Goal: Information Seeking & Learning: Learn about a topic

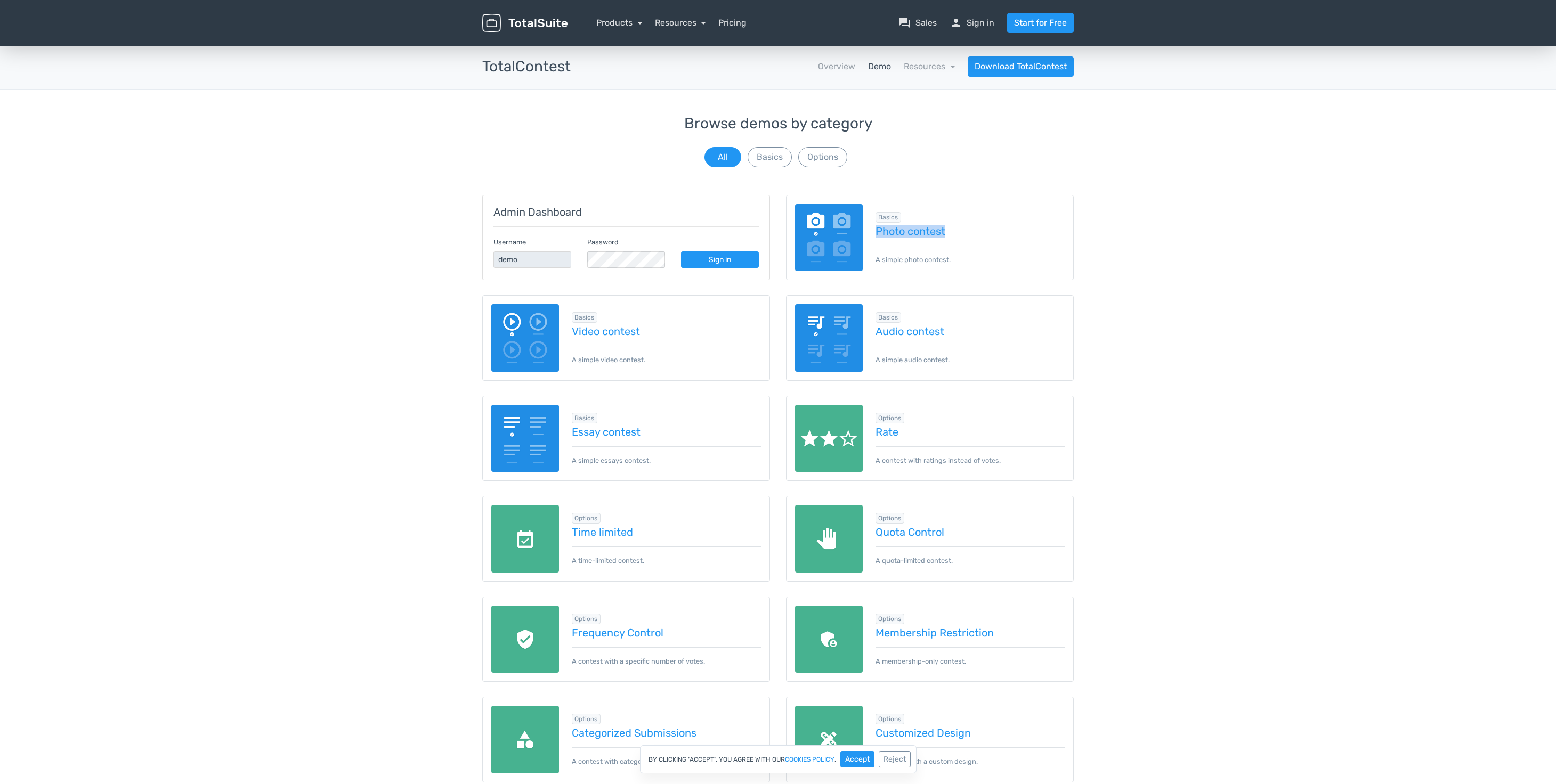
click at [884, 65] on link "Demo" at bounding box center [879, 66] width 23 height 13
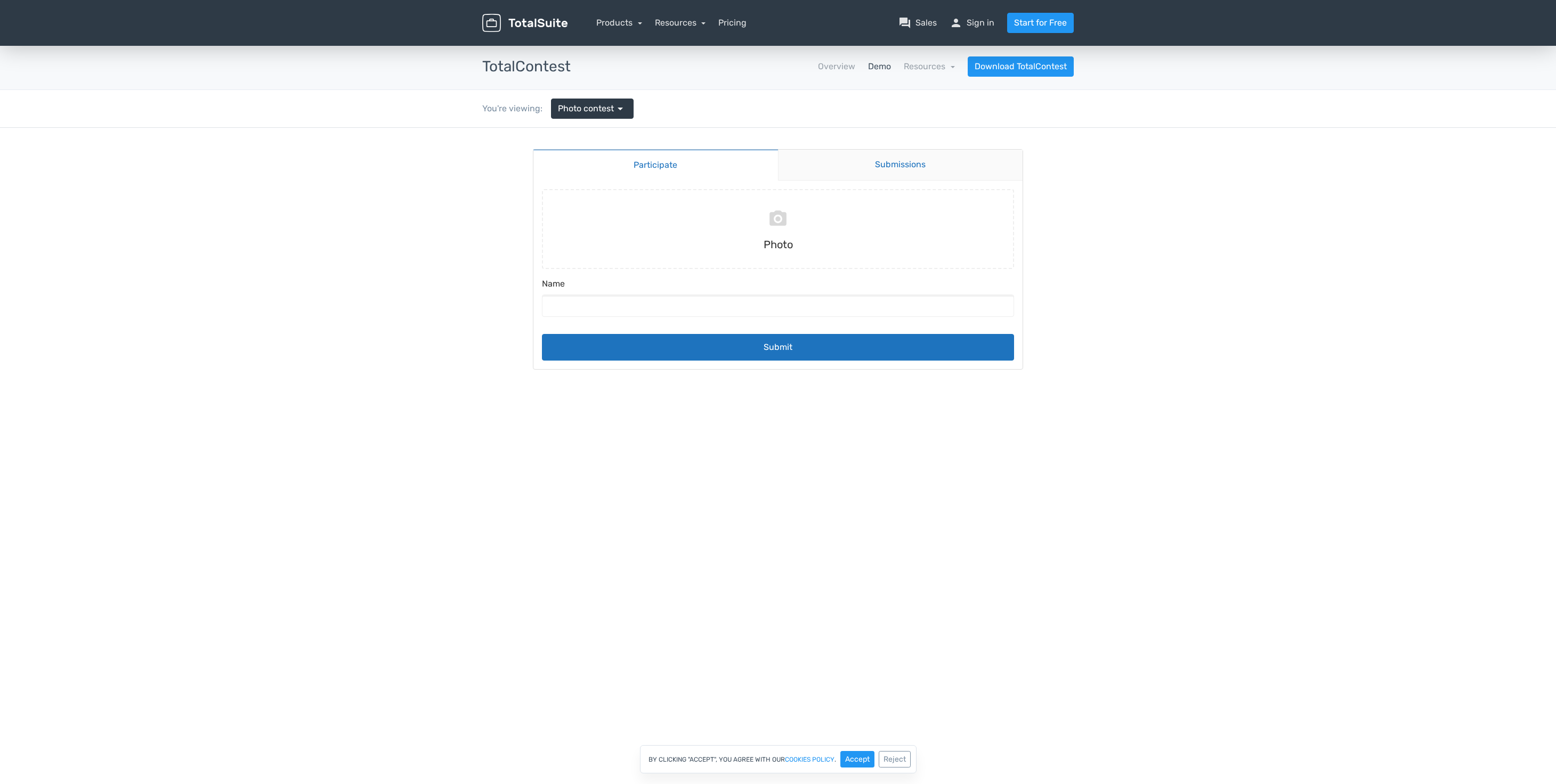
click at [842, 168] on link "Submissions" at bounding box center [901, 165] width 245 height 31
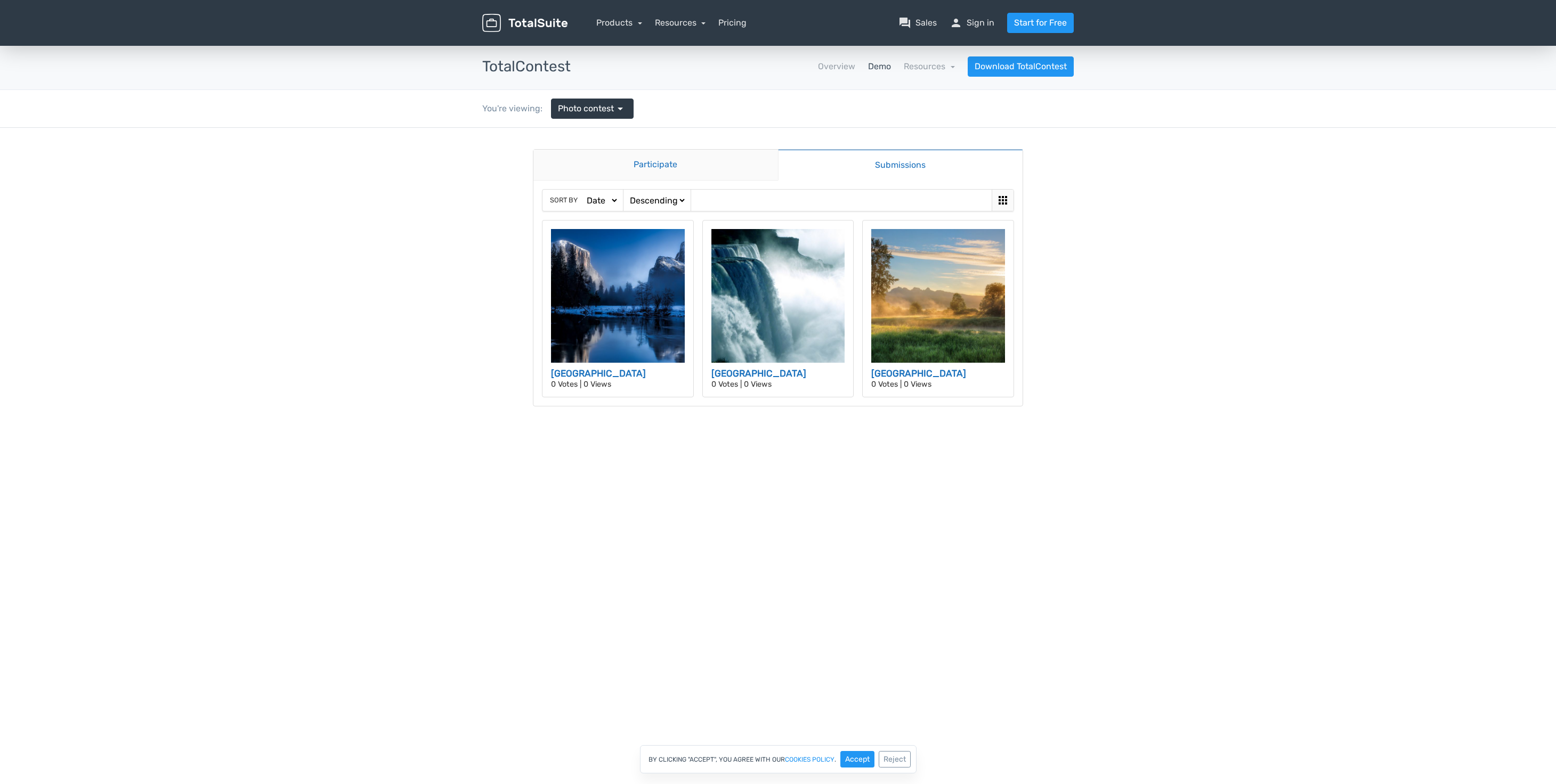
click at [655, 165] on link "Participate" at bounding box center [656, 165] width 245 height 31
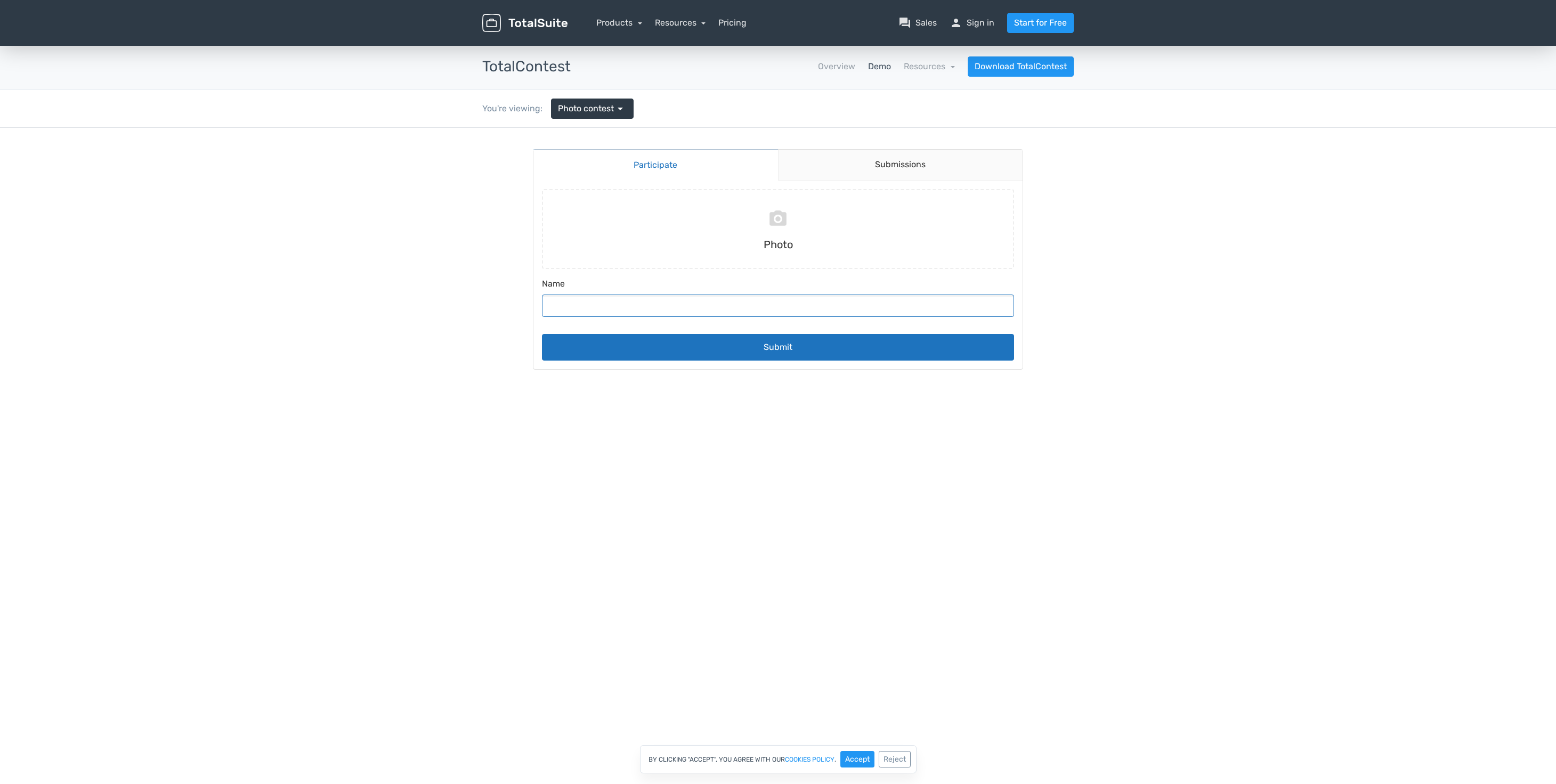
click at [560, 301] on input "Name" at bounding box center [778, 305] width 472 height 22
click at [585, 116] on link "Photo contest arrow_drop_down" at bounding box center [592, 109] width 83 height 20
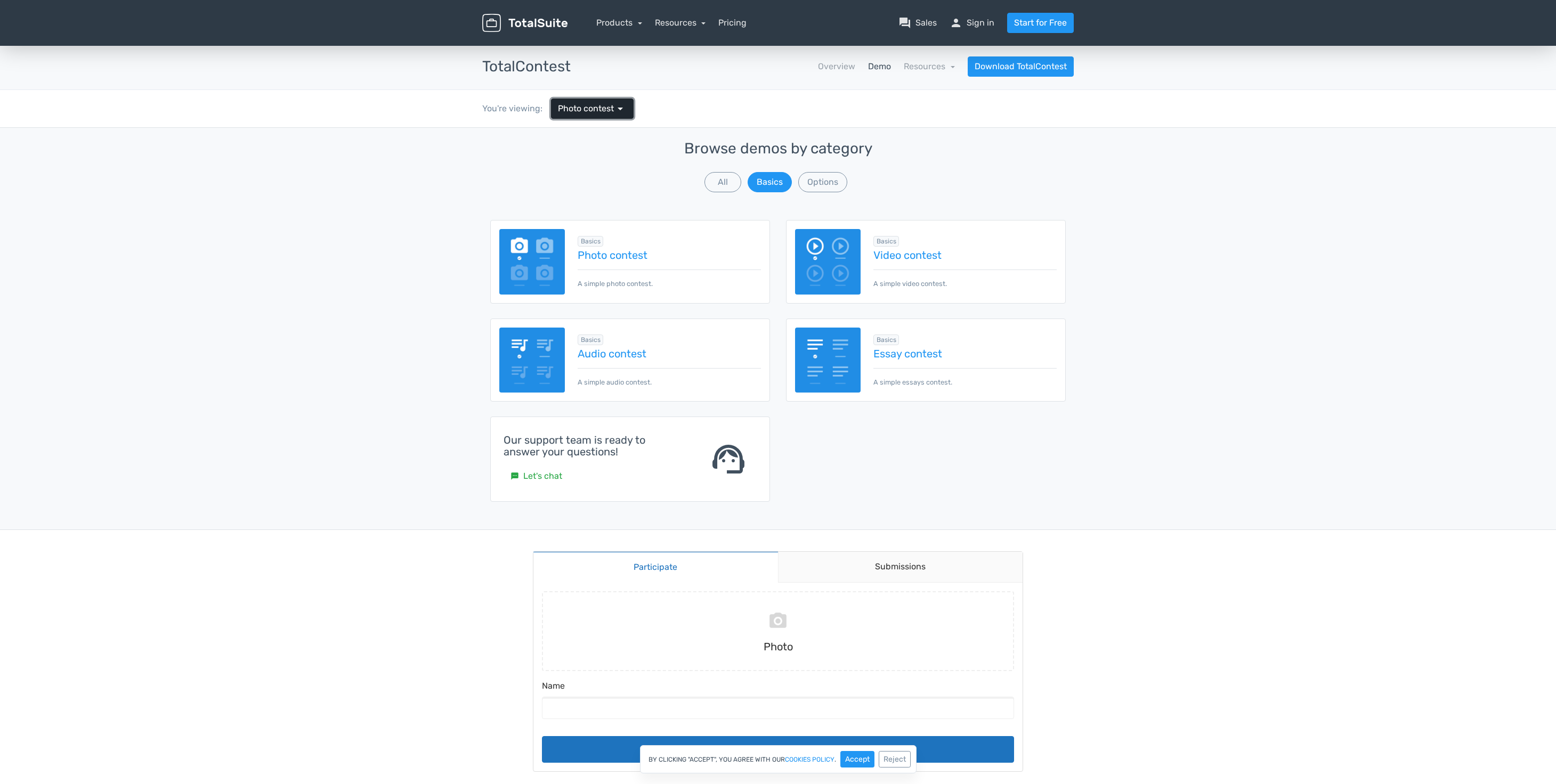
click at [584, 113] on span "Photo contest" at bounding box center [586, 109] width 56 height 13
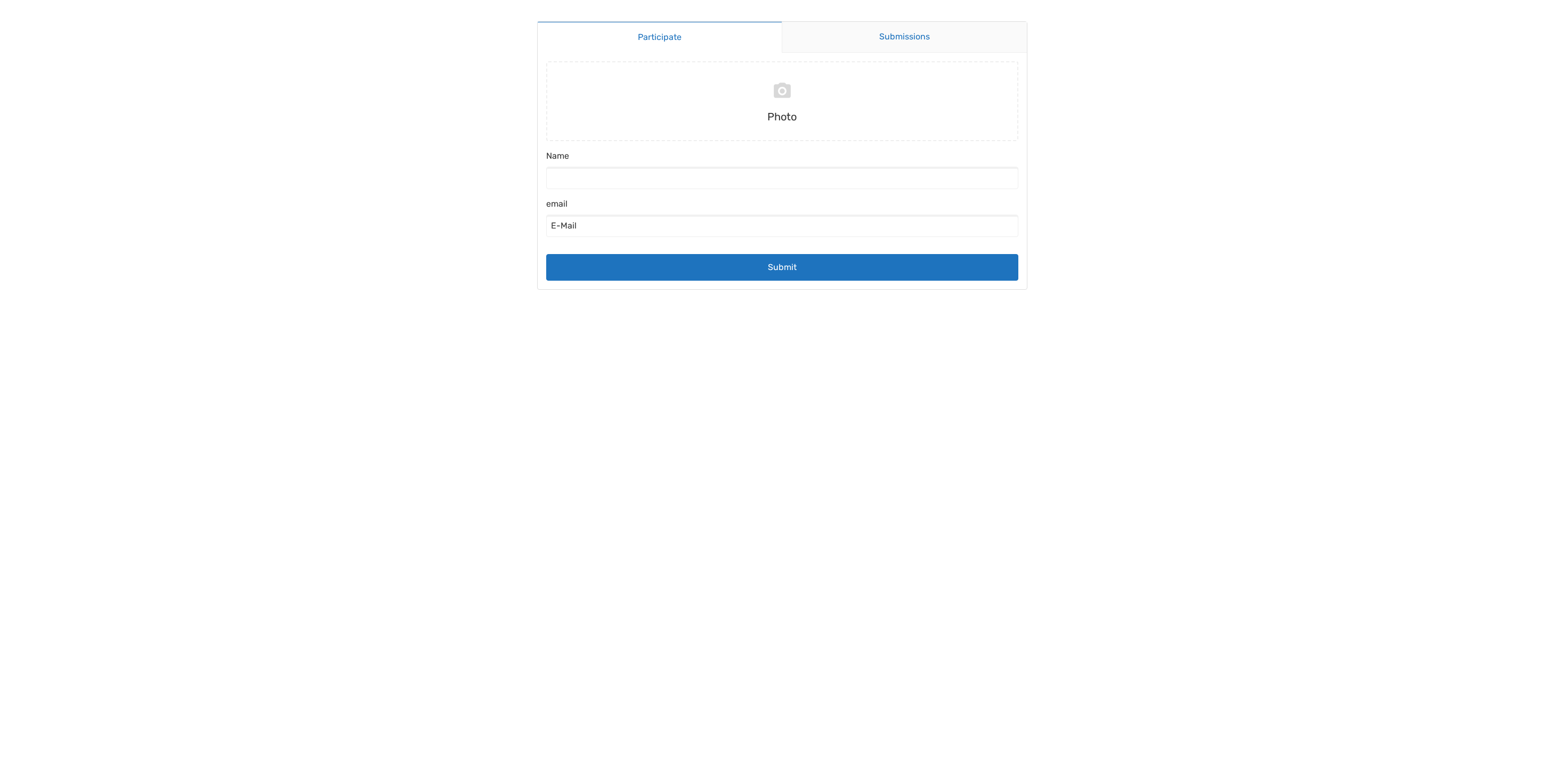
click at [853, 42] on link "Submissions" at bounding box center [904, 37] width 245 height 31
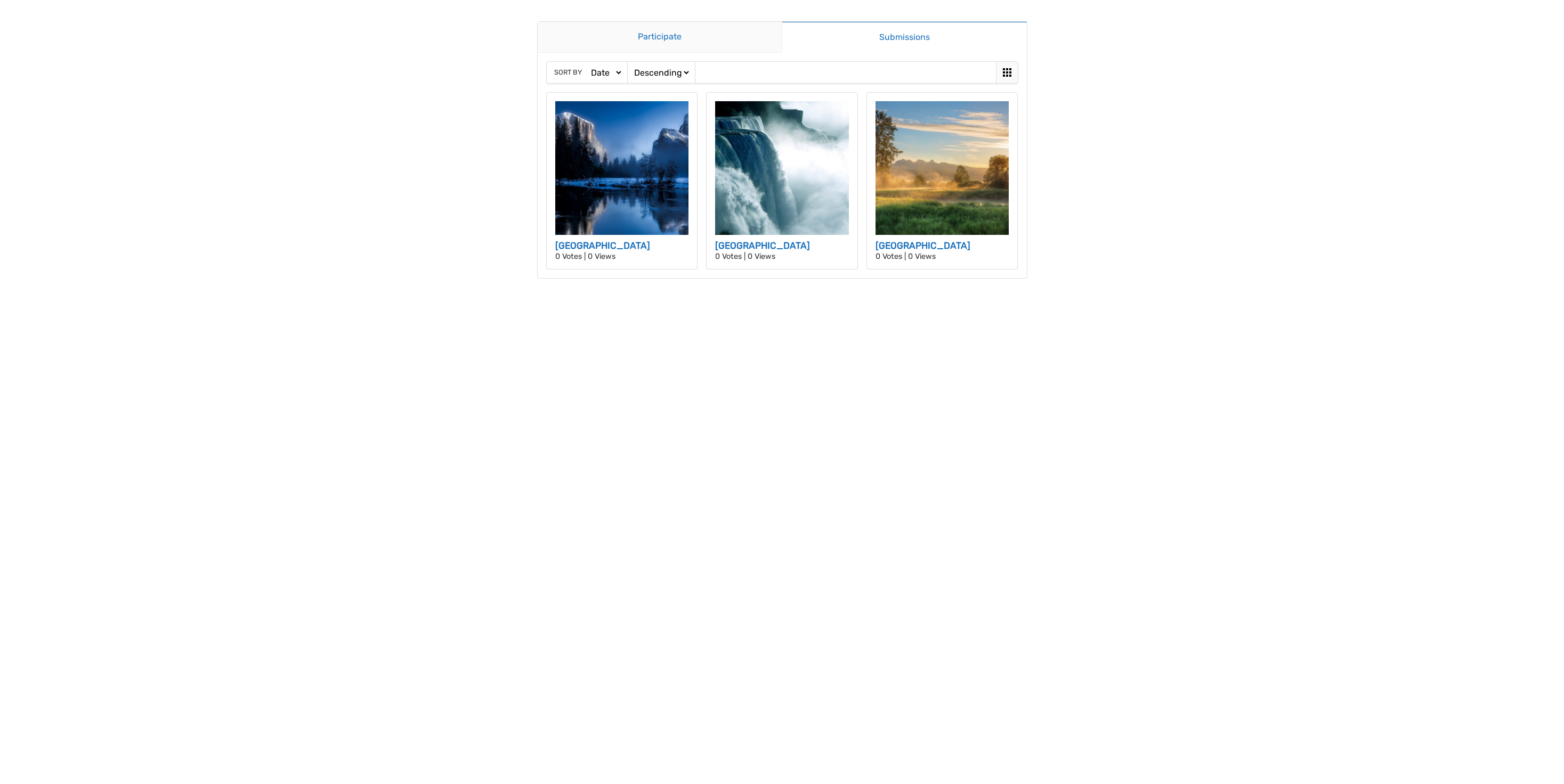
click at [642, 44] on link "Participate" at bounding box center [660, 37] width 244 height 31
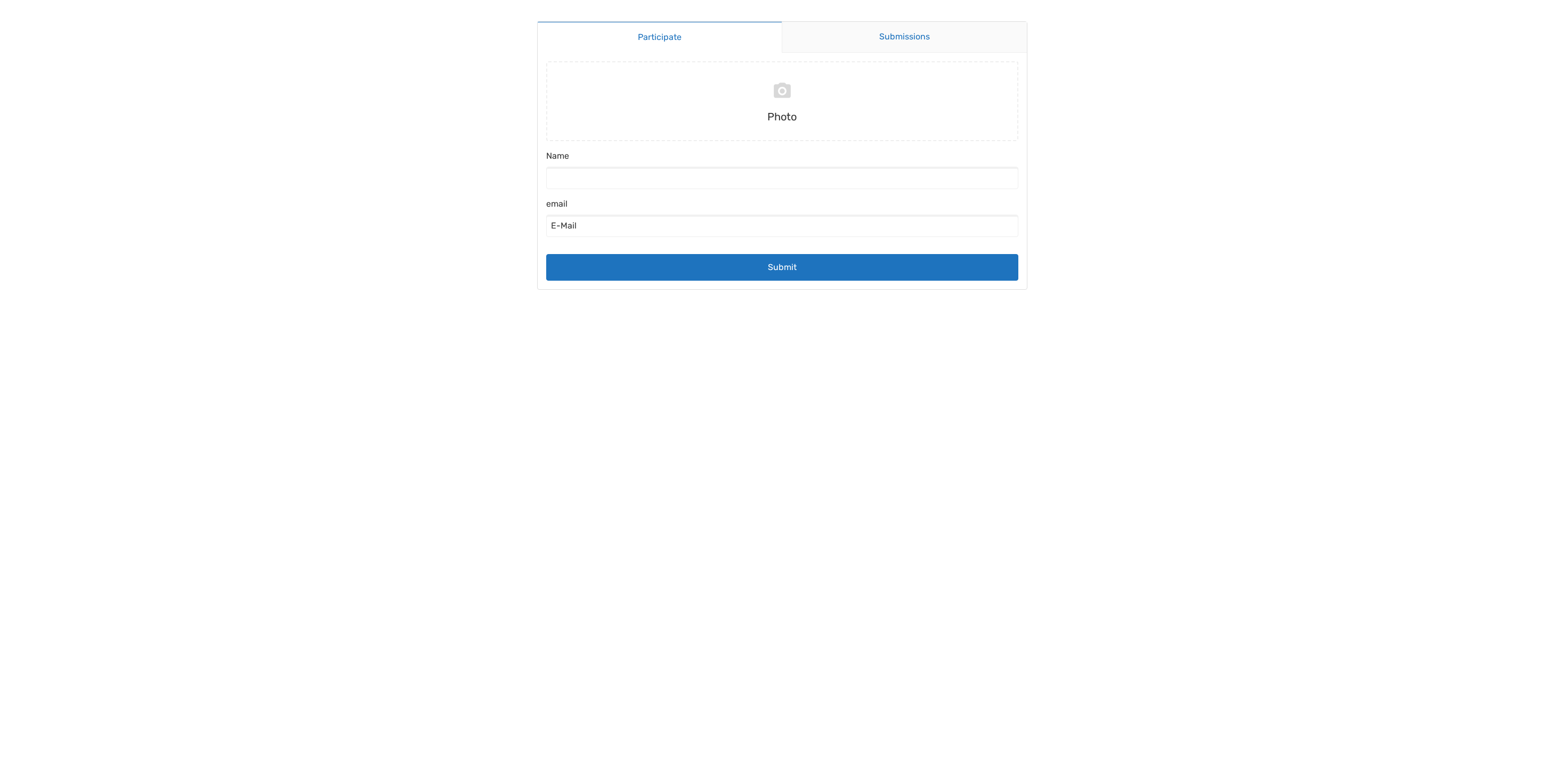
click at [900, 33] on link "Submissions" at bounding box center [904, 37] width 245 height 31
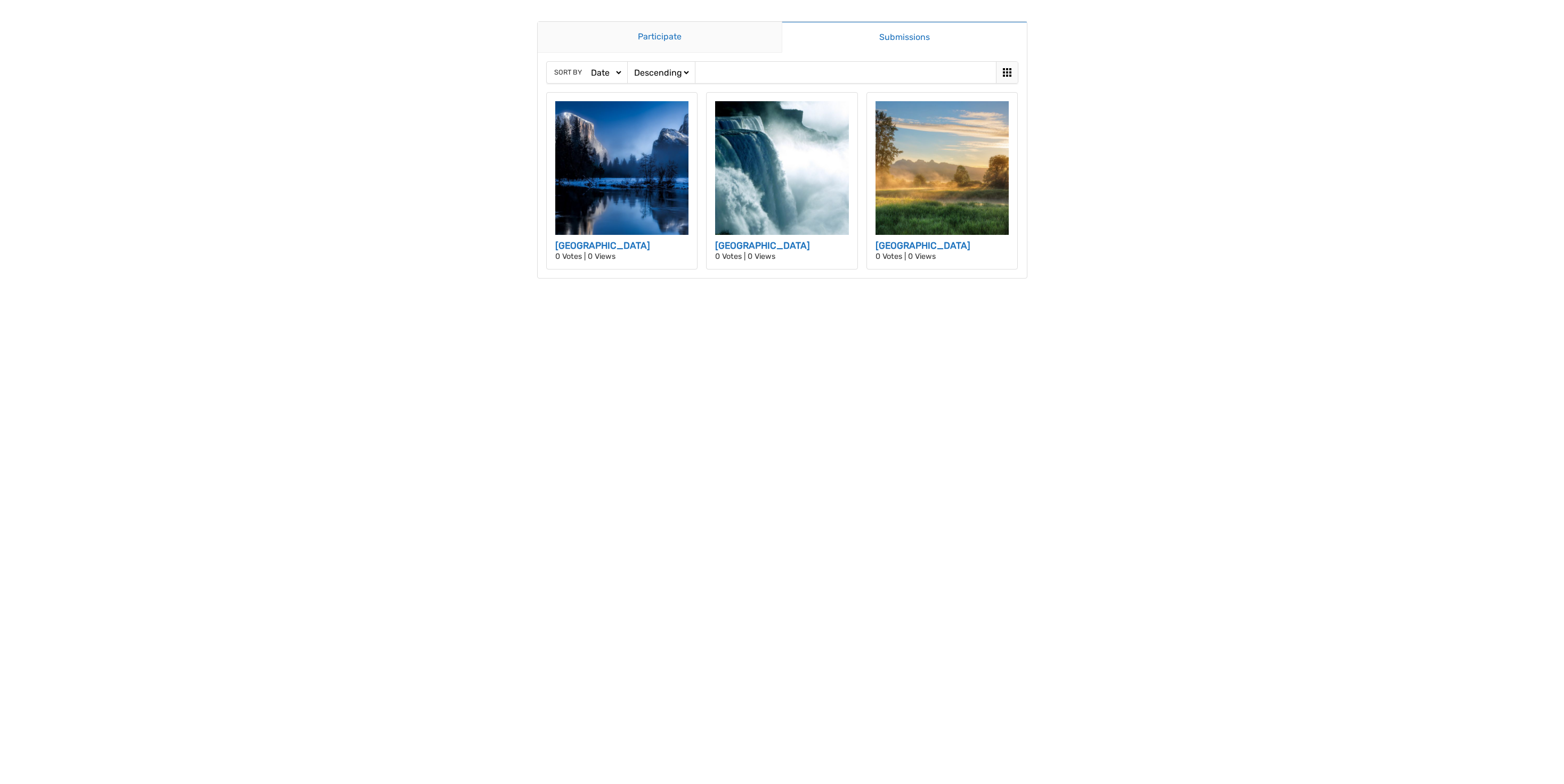
click at [698, 34] on link "Participate" at bounding box center [660, 37] width 244 height 31
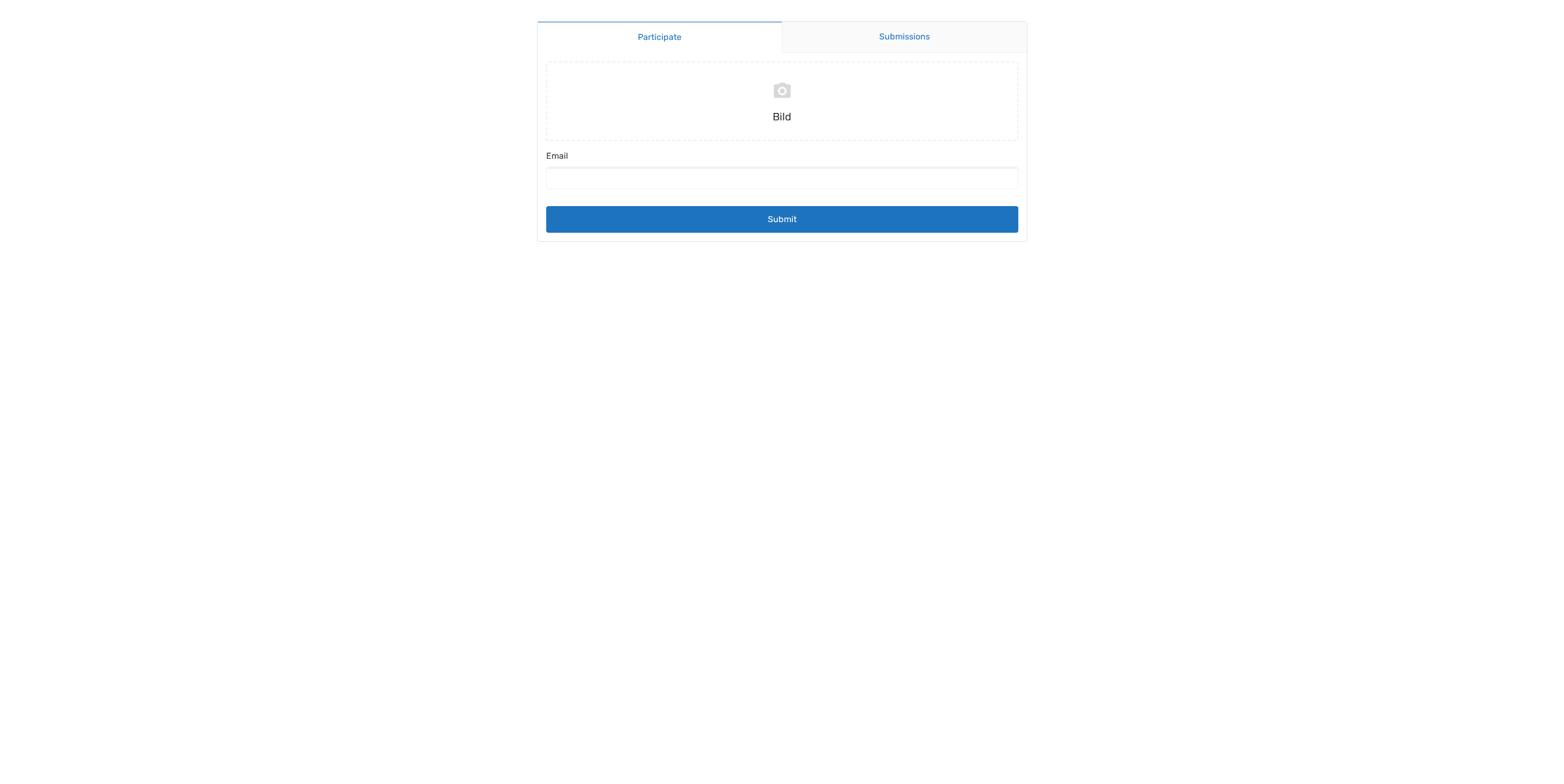
click at [929, 47] on link "Submissions" at bounding box center [904, 37] width 245 height 31
